Goal: Task Accomplishment & Management: Complete application form

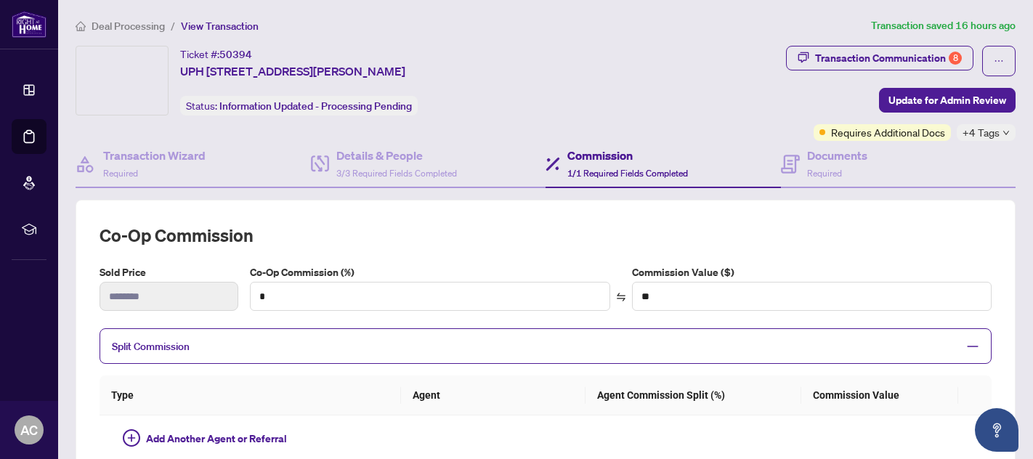
type input "***"
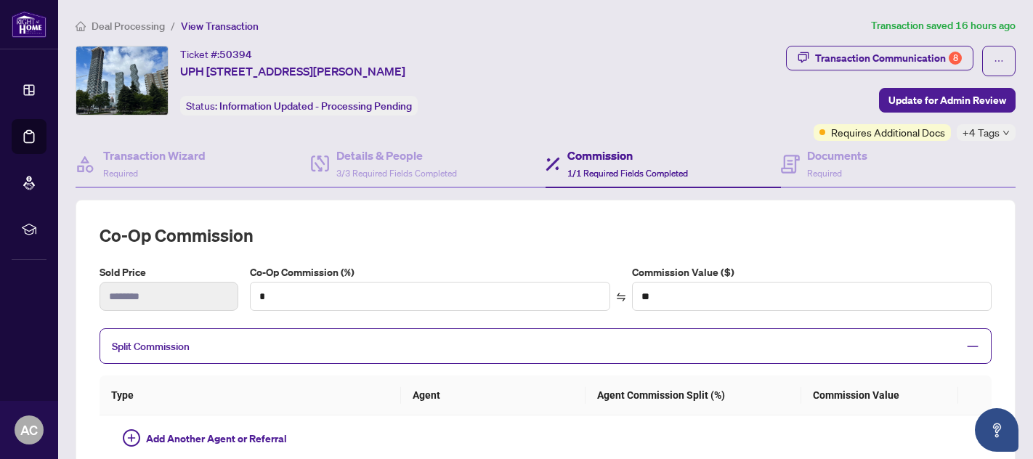
type input "*******"
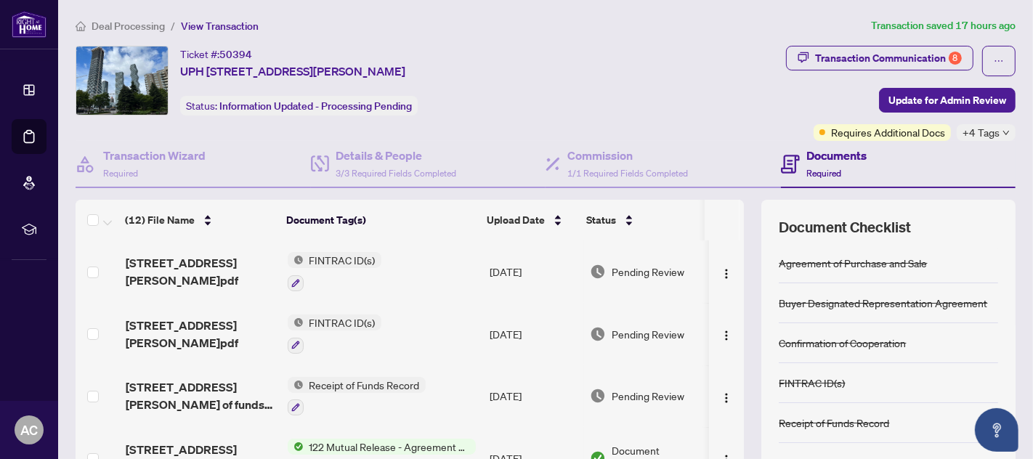
click at [604, 31] on ol "Deal Processing / View Transaction" at bounding box center [471, 25] width 790 height 17
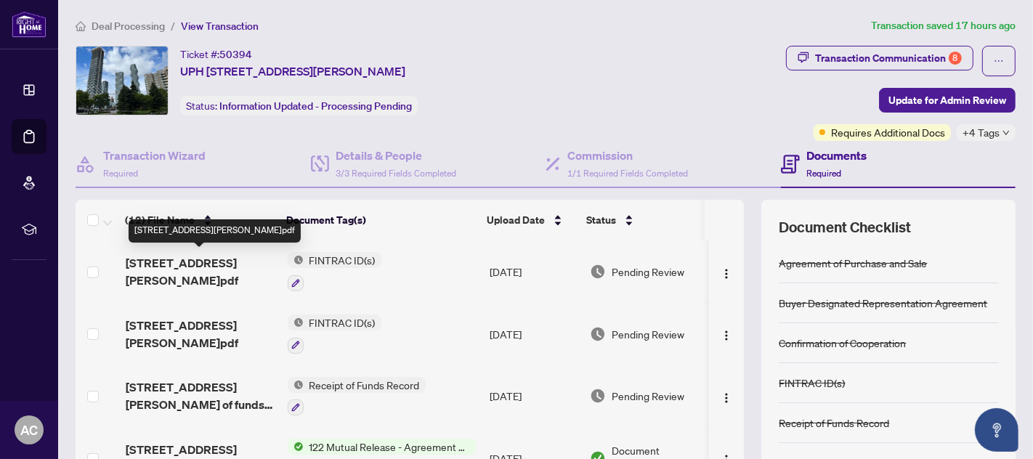
click at [158, 268] on span "[STREET_ADDRESS][PERSON_NAME]pdf" at bounding box center [201, 271] width 150 height 35
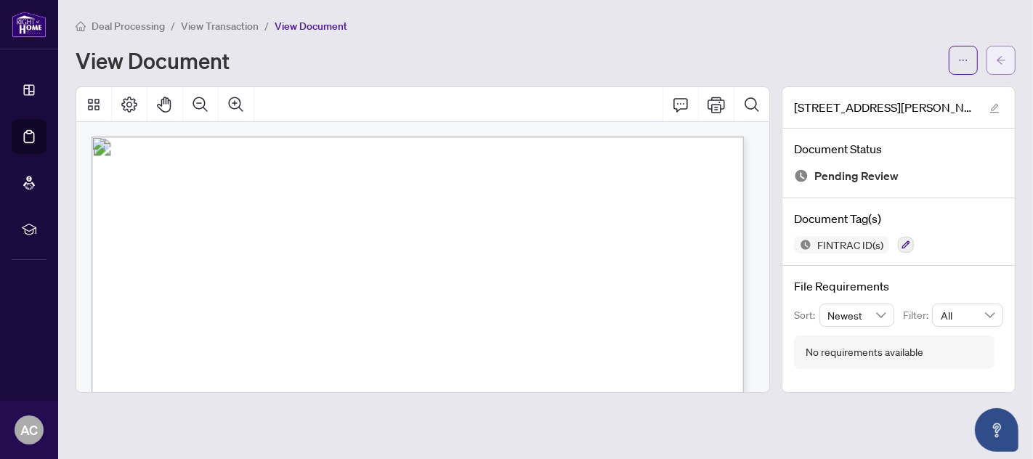
click at [997, 52] on span "button" at bounding box center [1001, 60] width 10 height 23
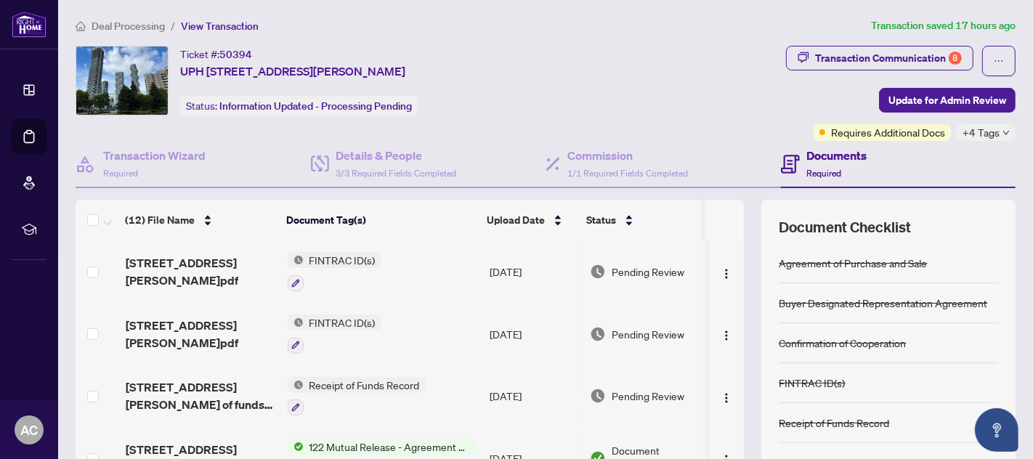
click at [352, 378] on span "Receipt of Funds Record" at bounding box center [365, 385] width 122 height 16
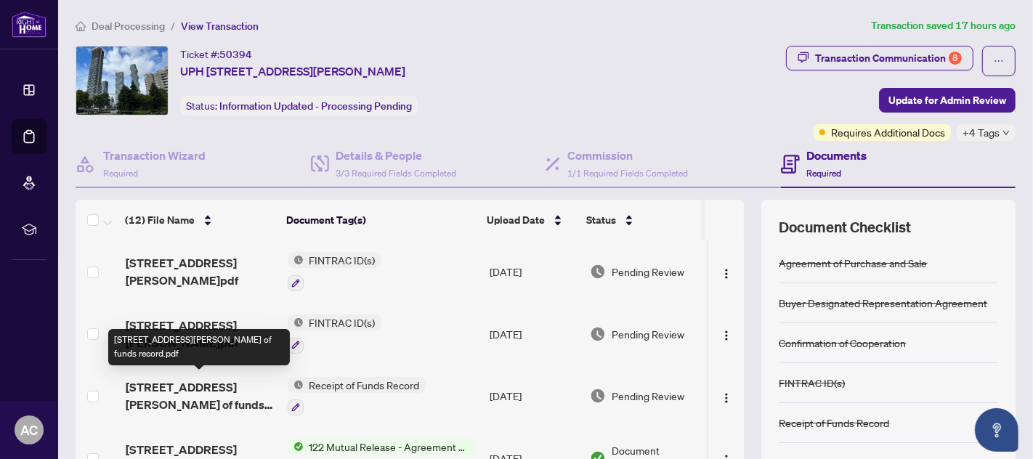
click at [161, 386] on span "[STREET_ADDRESS][PERSON_NAME] of funds record.pdf" at bounding box center [201, 395] width 150 height 35
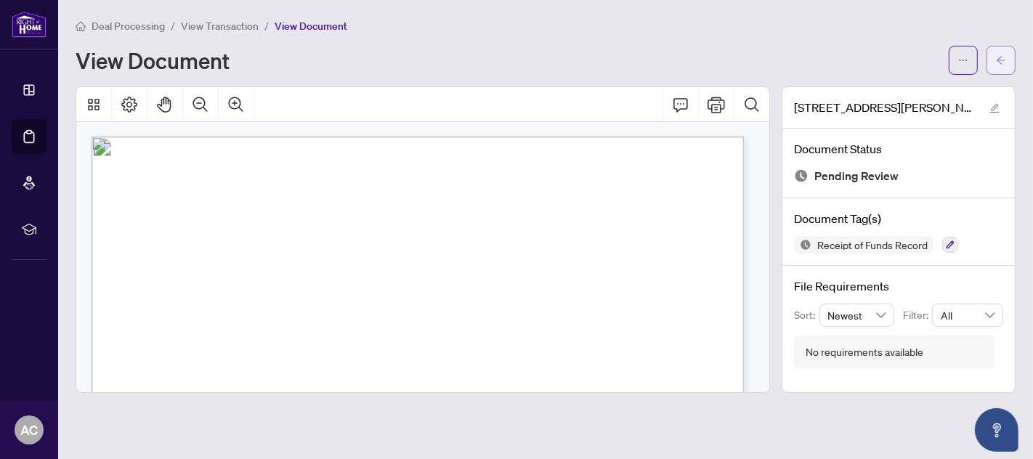
click at [1000, 60] on icon "arrow-left" at bounding box center [1001, 60] width 10 height 10
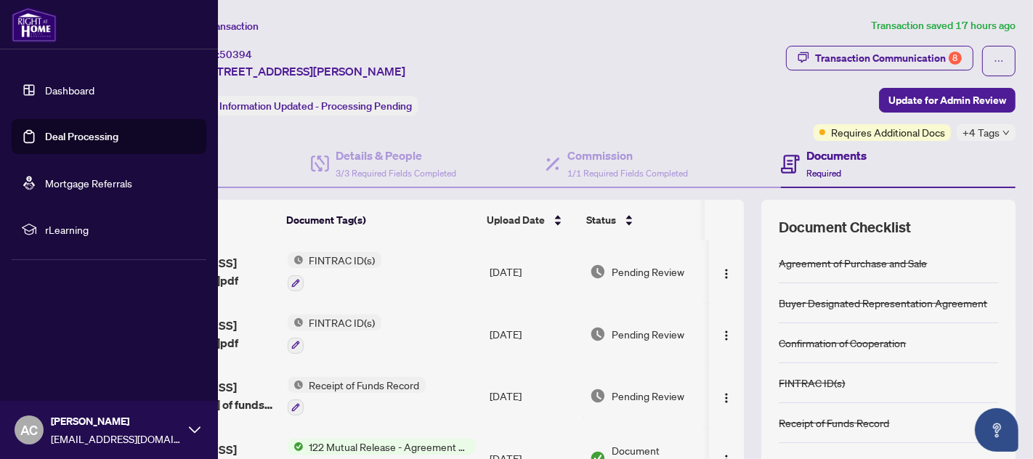
click at [73, 134] on link "Deal Processing" at bounding box center [81, 136] width 73 height 13
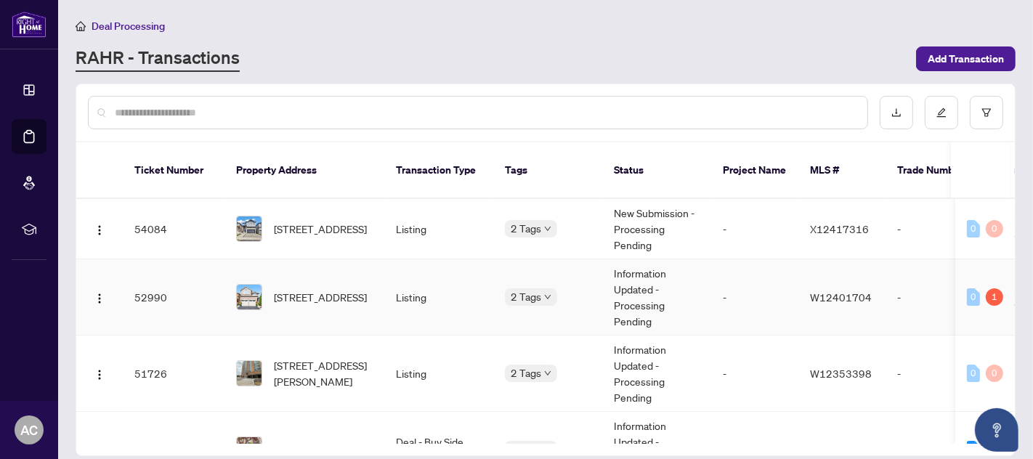
click at [442, 259] on td "Listing" at bounding box center [438, 297] width 109 height 76
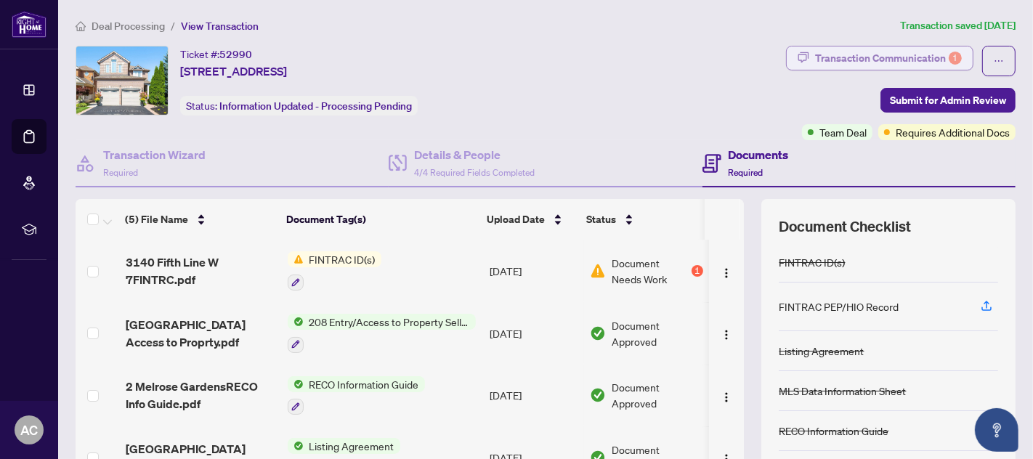
click at [885, 54] on div "Transaction Communication 1" at bounding box center [888, 57] width 147 height 23
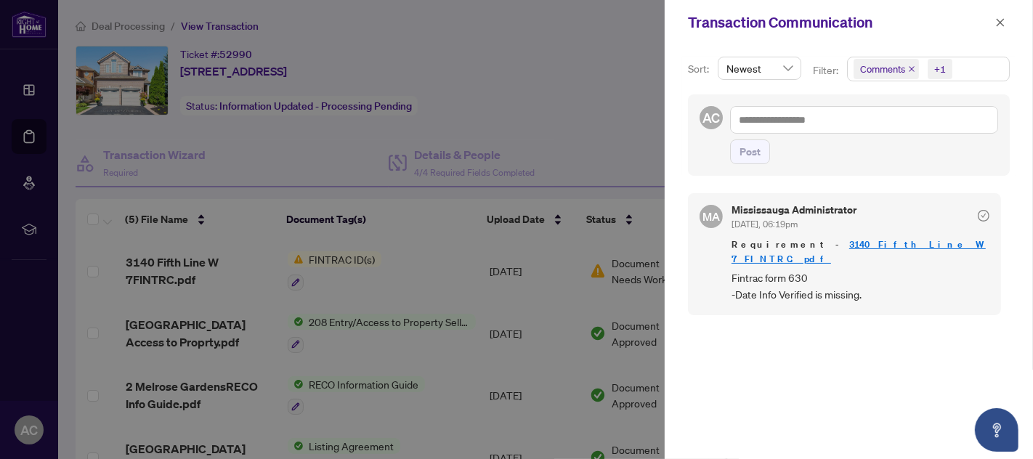
click at [437, 219] on div at bounding box center [516, 229] width 1033 height 459
click at [1003, 13] on span "button" at bounding box center [1000, 22] width 10 height 23
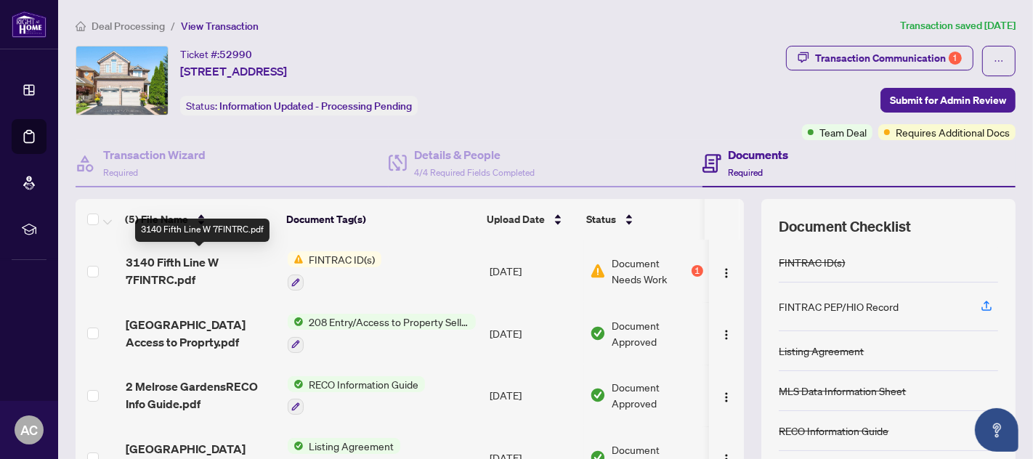
click at [182, 260] on span "3140 Fifth Line W 7FINTRC.pdf" at bounding box center [201, 271] width 150 height 35
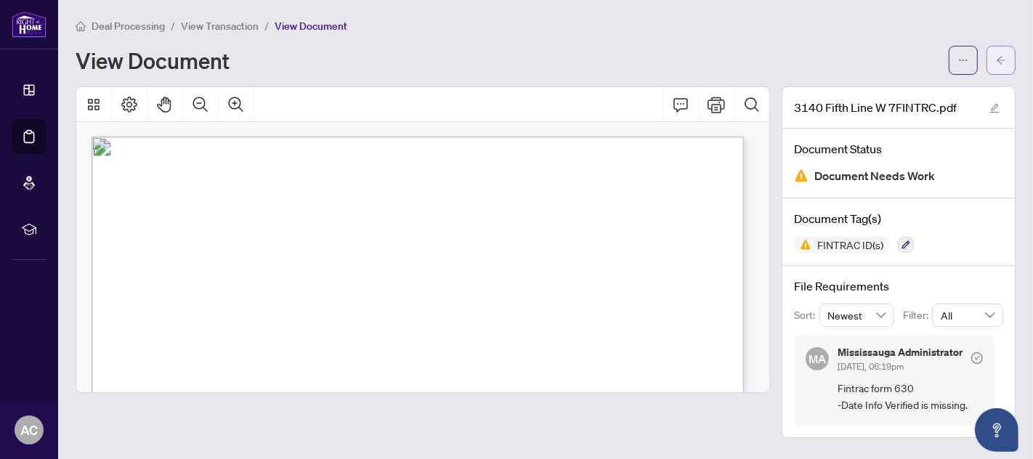
click at [1000, 59] on icon "arrow-left" at bounding box center [1001, 60] width 9 height 8
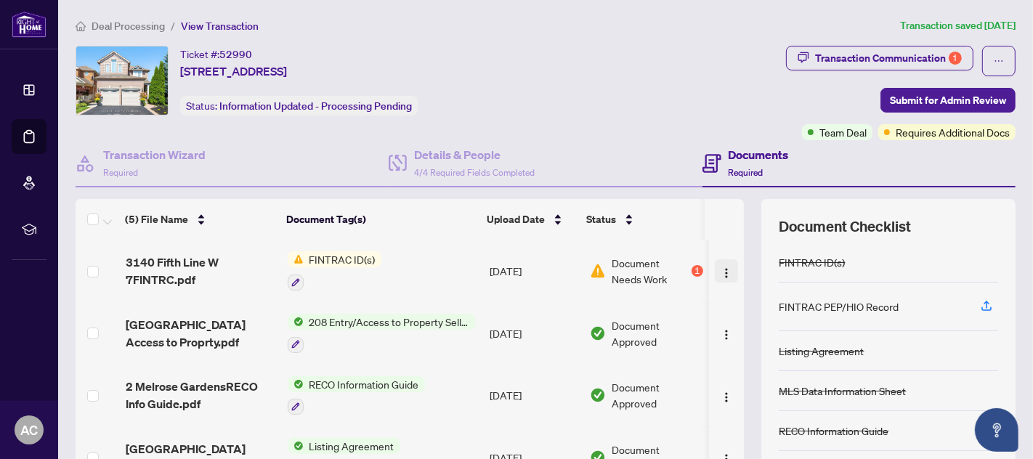
click at [721, 267] on img "button" at bounding box center [727, 273] width 12 height 12
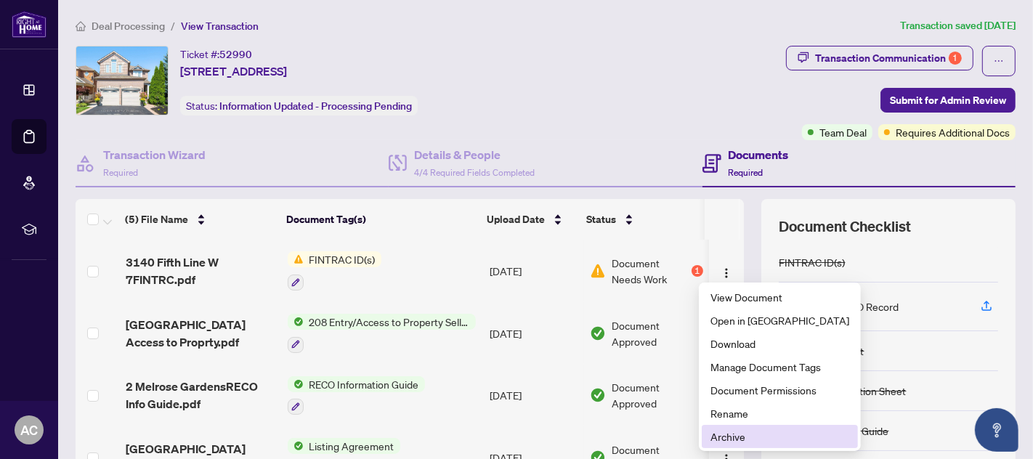
click at [730, 439] on span "Archive" at bounding box center [779, 437] width 139 height 16
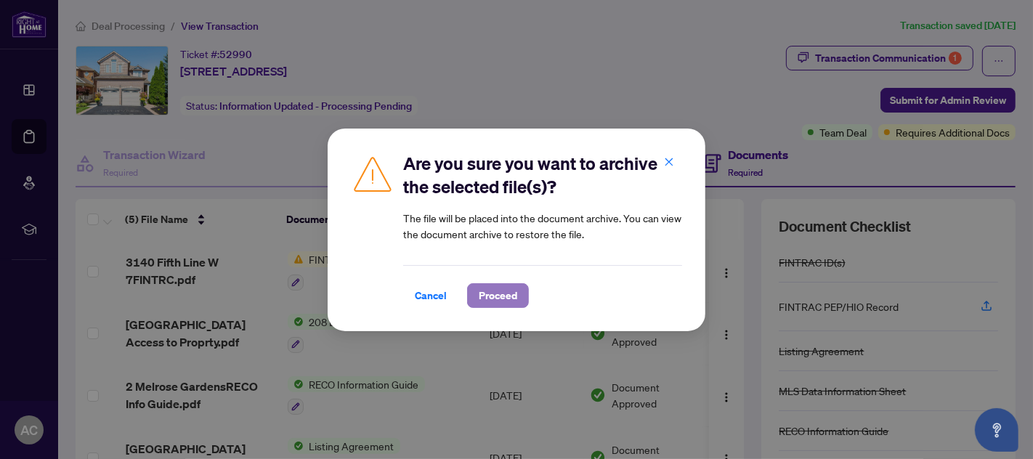
click at [498, 295] on span "Proceed" at bounding box center [498, 295] width 39 height 23
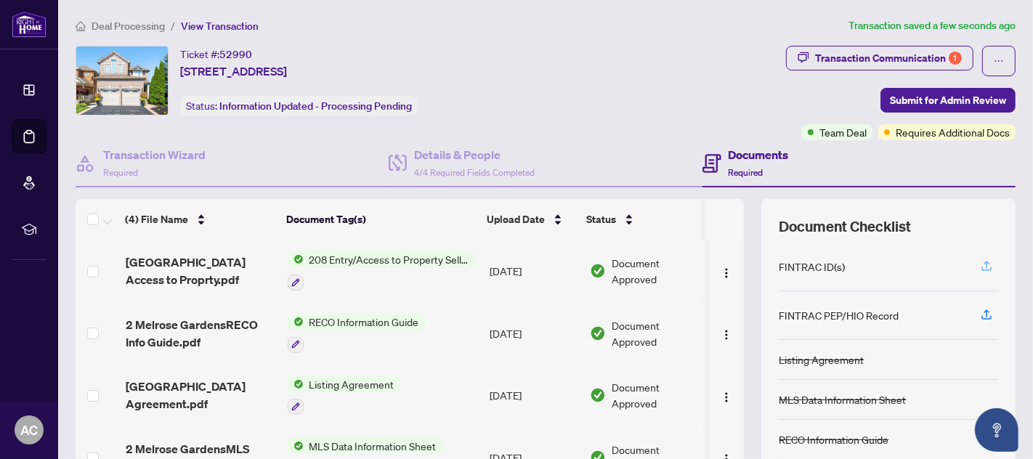
click at [980, 262] on icon "button" at bounding box center [986, 265] width 13 height 13
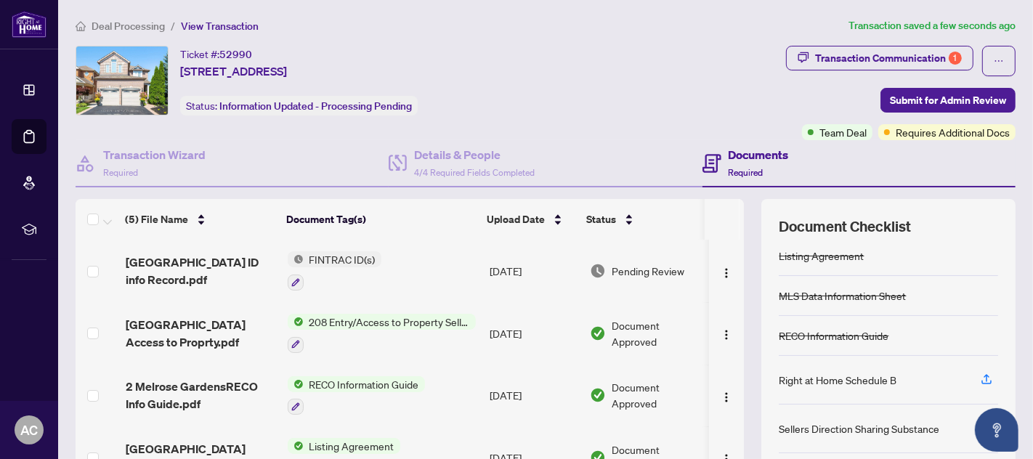
scroll to position [118, 0]
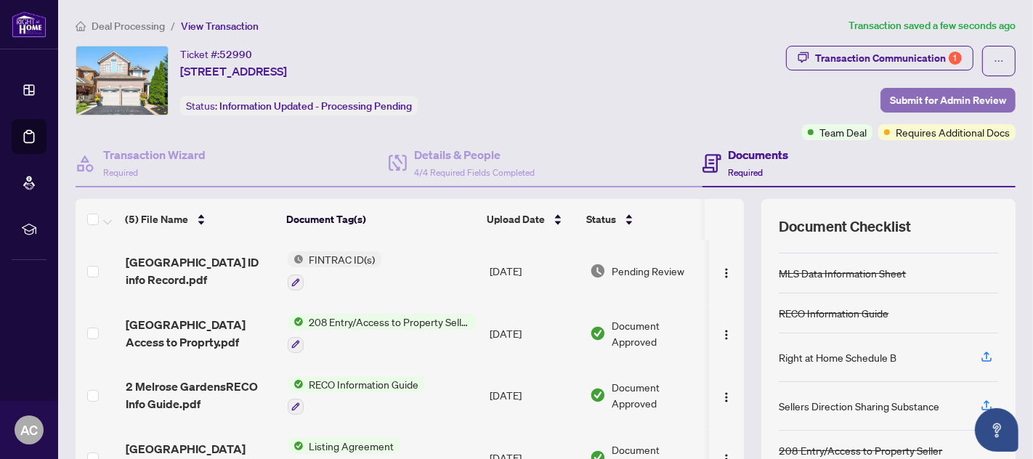
click at [930, 94] on span "Submit for Admin Review" at bounding box center [948, 100] width 116 height 23
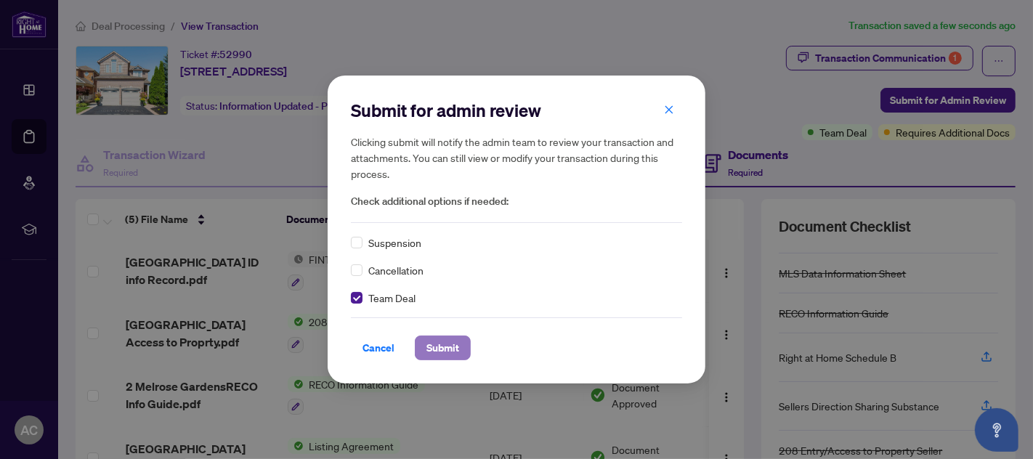
click at [442, 347] on span "Submit" at bounding box center [442, 347] width 33 height 23
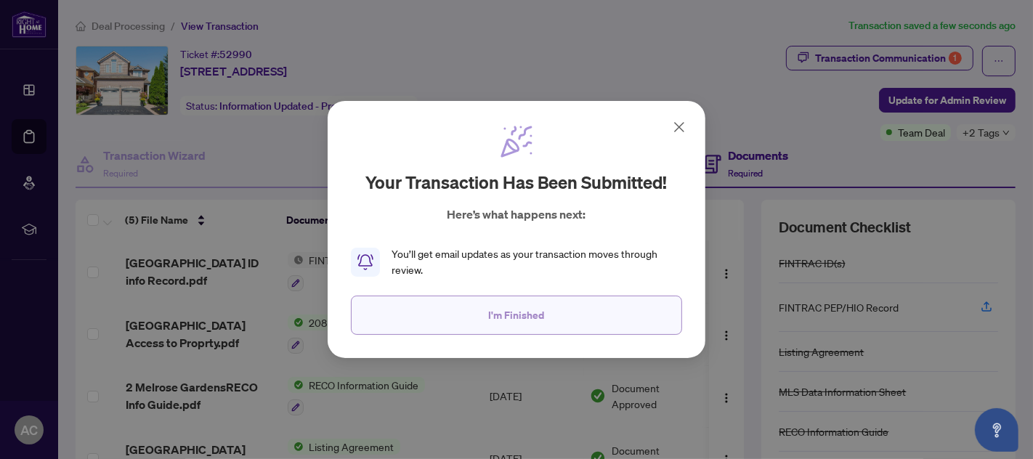
click at [517, 315] on span "I'm Finished" at bounding box center [517, 315] width 56 height 23
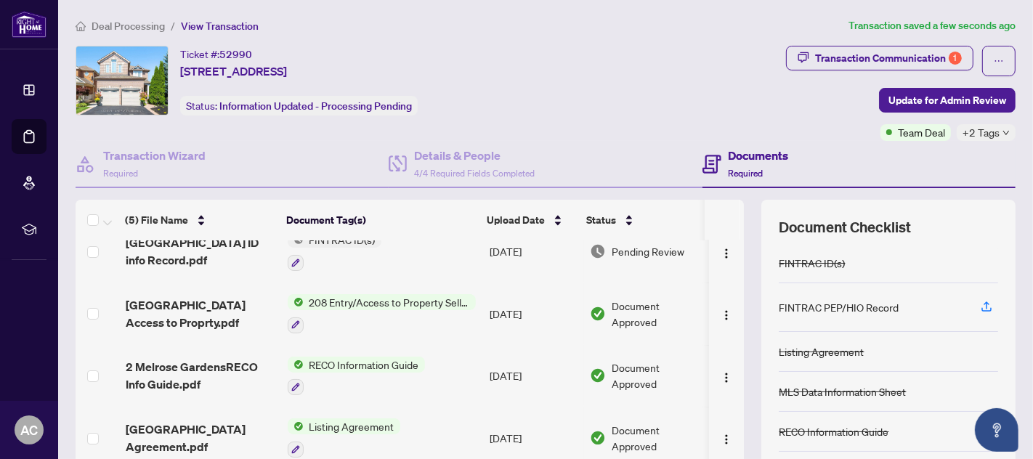
scroll to position [0, 0]
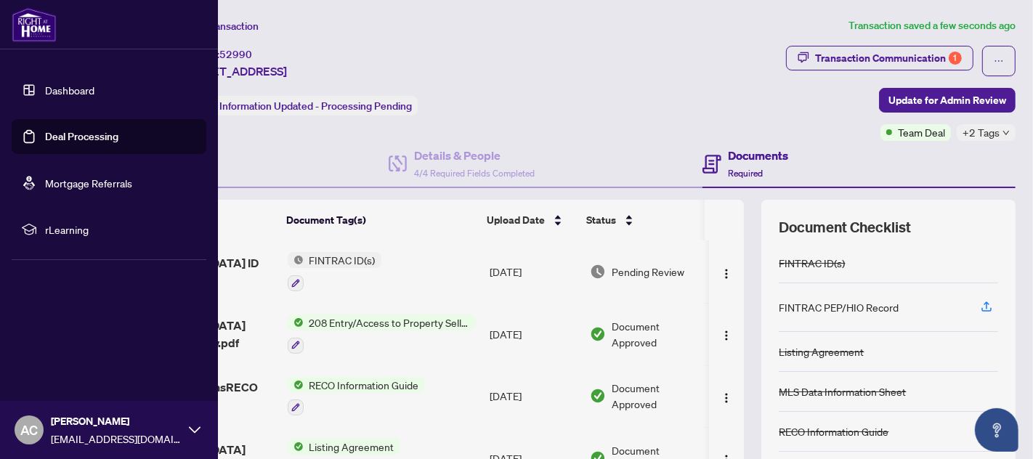
click at [97, 135] on link "Deal Processing" at bounding box center [81, 136] width 73 height 13
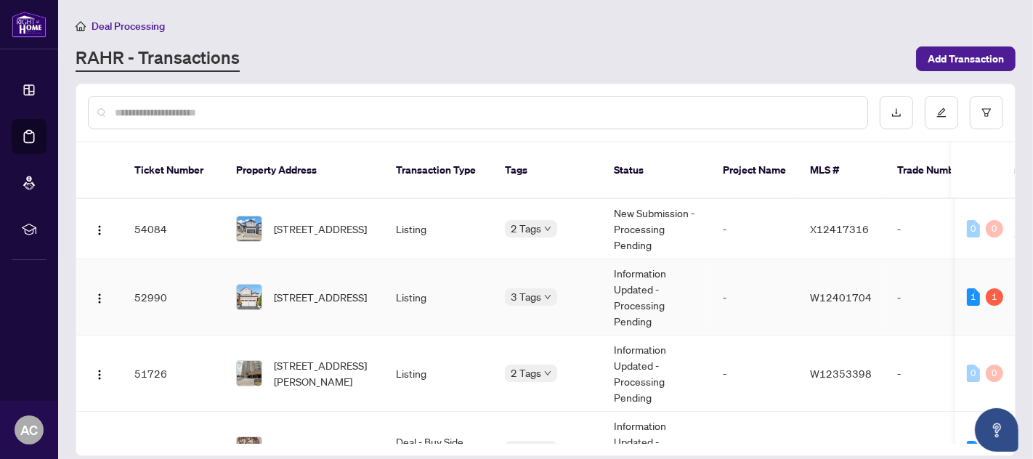
click at [458, 260] on td "Listing" at bounding box center [438, 297] width 109 height 76
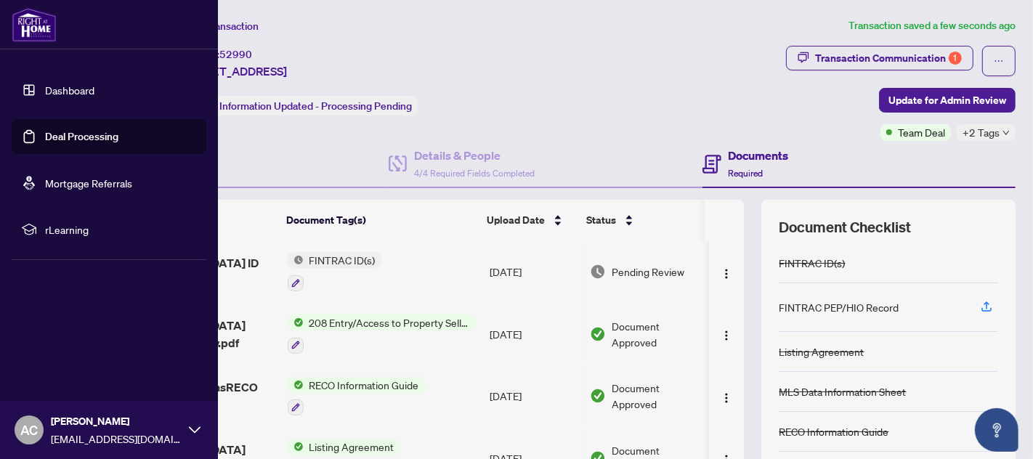
click at [94, 134] on link "Deal Processing" at bounding box center [81, 136] width 73 height 13
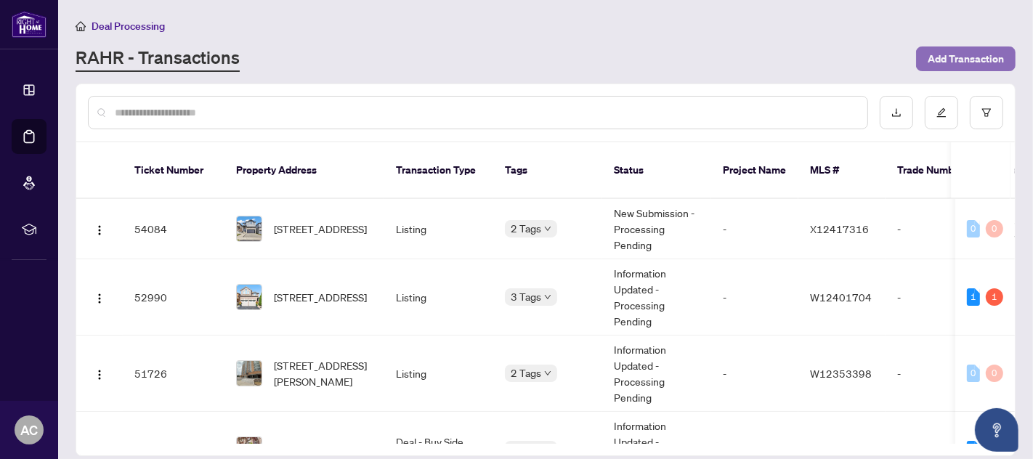
click at [968, 49] on span "Add Transaction" at bounding box center [966, 58] width 76 height 23
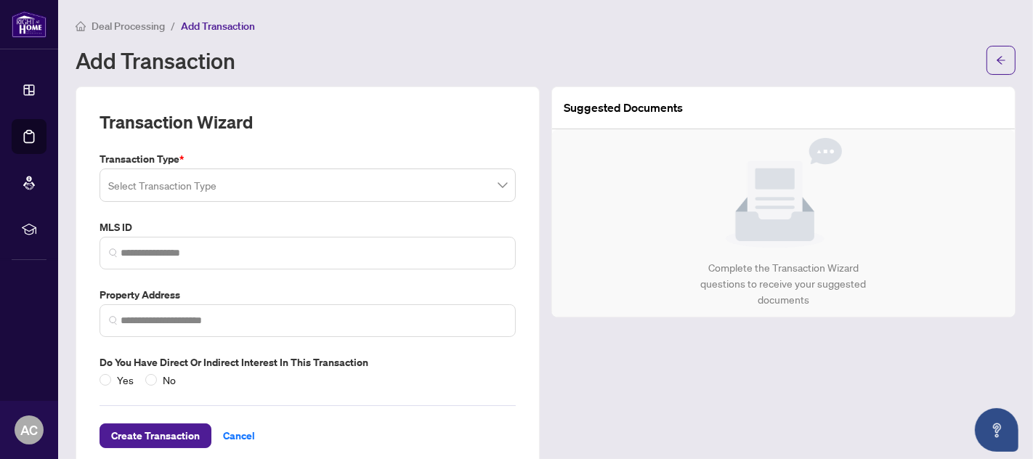
click at [495, 184] on span at bounding box center [307, 185] width 399 height 28
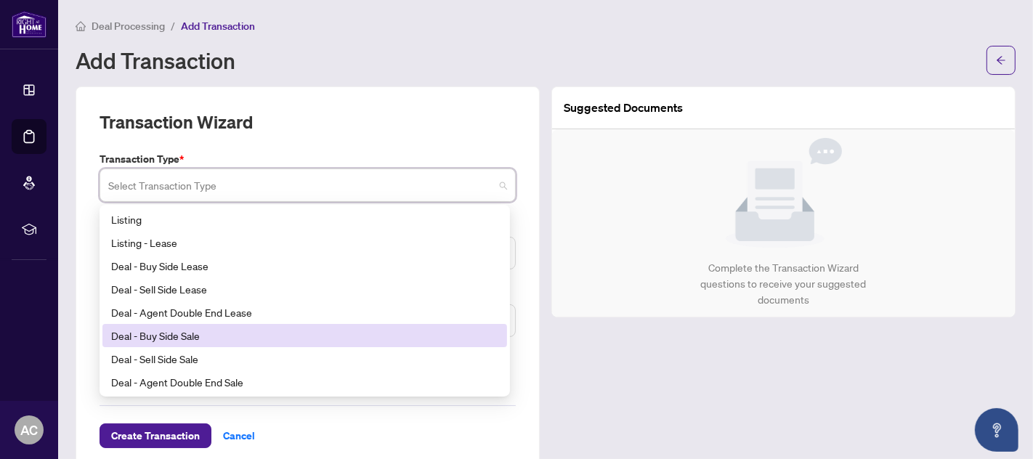
click at [168, 329] on div "Deal - Buy Side Sale" at bounding box center [304, 336] width 387 height 16
